Goal: Task Accomplishment & Management: Manage account settings

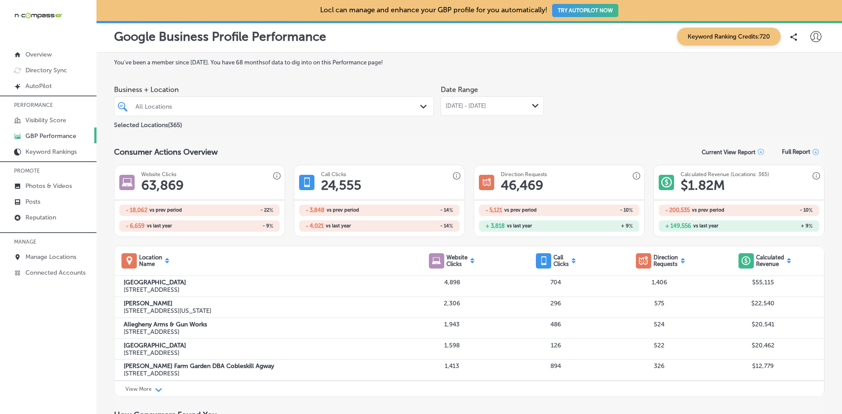
click at [810, 38] on icon at bounding box center [815, 36] width 11 height 11
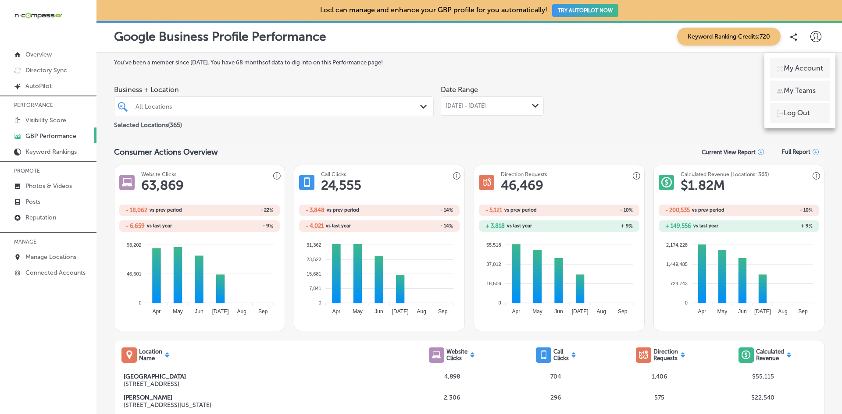
click at [804, 87] on p "My Teams" at bounding box center [800, 91] width 32 height 11
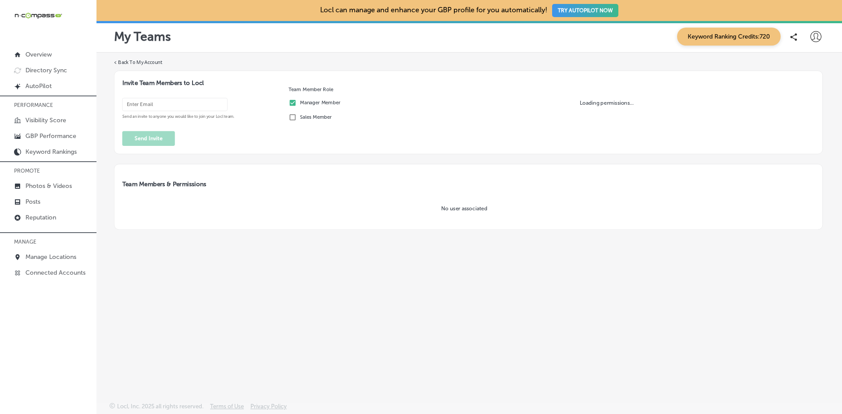
click at [154, 104] on input "email" at bounding box center [174, 104] width 105 height 13
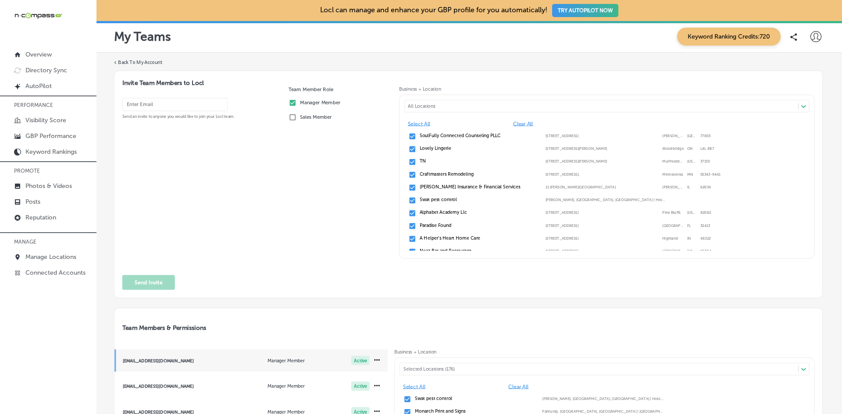
click at [153, 104] on input "email" at bounding box center [174, 104] width 105 height 13
paste input "[EMAIL_ADDRESS][DOMAIN_NAME]"
click at [154, 109] on input "[EMAIL_ADDRESS][DOMAIN_NAME]" at bounding box center [174, 104] width 105 height 13
type input "[EMAIL_ADDRESS][DOMAIN_NAME]"
click at [268, 224] on div "[EMAIL_ADDRESS][DOMAIN_NAME] Send an invite to anyone you would like to join yo…" at bounding box center [202, 180] width 160 height 169
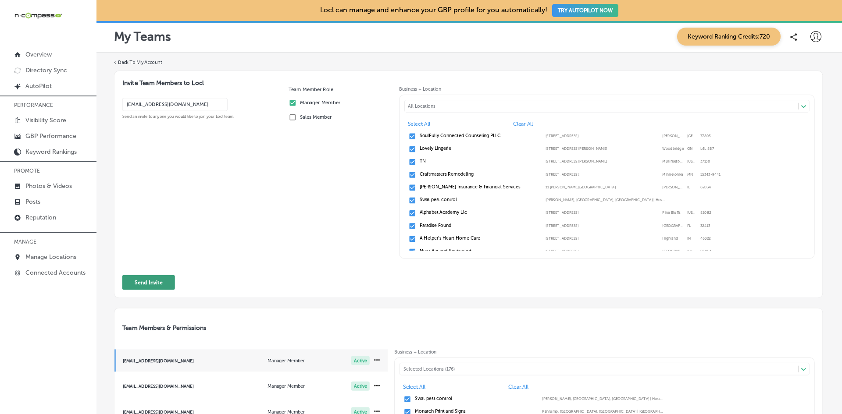
click at [161, 282] on button "Send Invite" at bounding box center [148, 282] width 53 height 15
click at [150, 282] on button "Send Invite" at bounding box center [148, 282] width 53 height 15
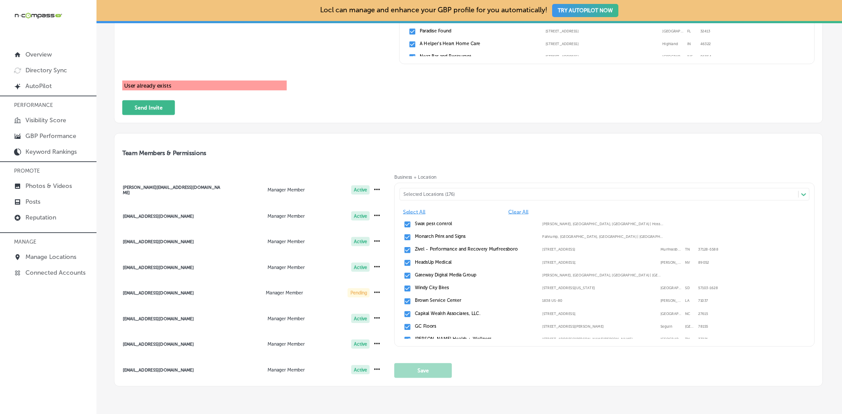
scroll to position [183, 0]
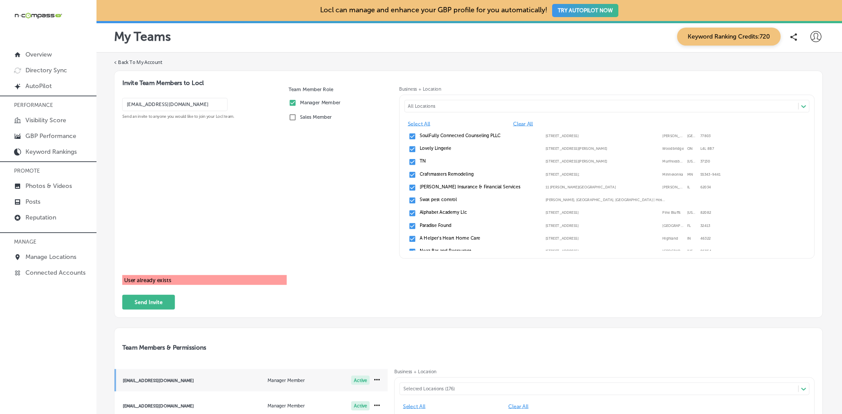
scroll to position [132, 0]
